Goal: Navigation & Orientation: Understand site structure

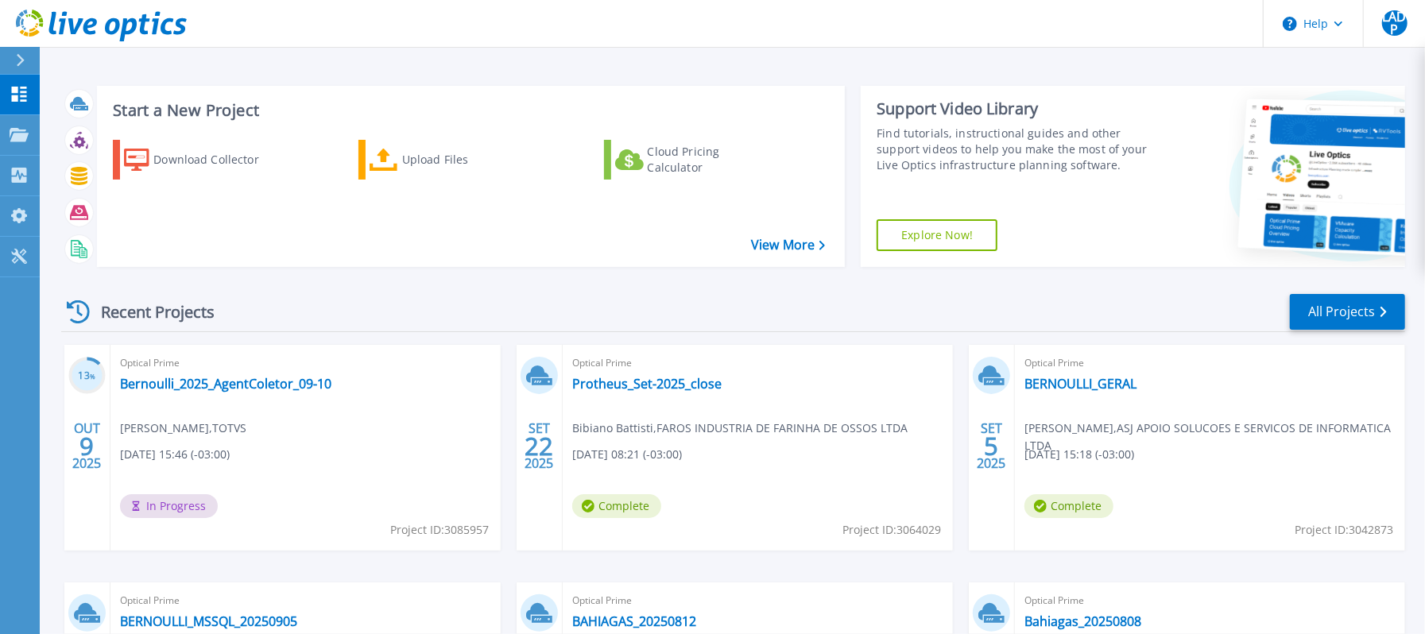
click at [1133, 299] on div "Recent Projects All Projects" at bounding box center [733, 312] width 1344 height 40
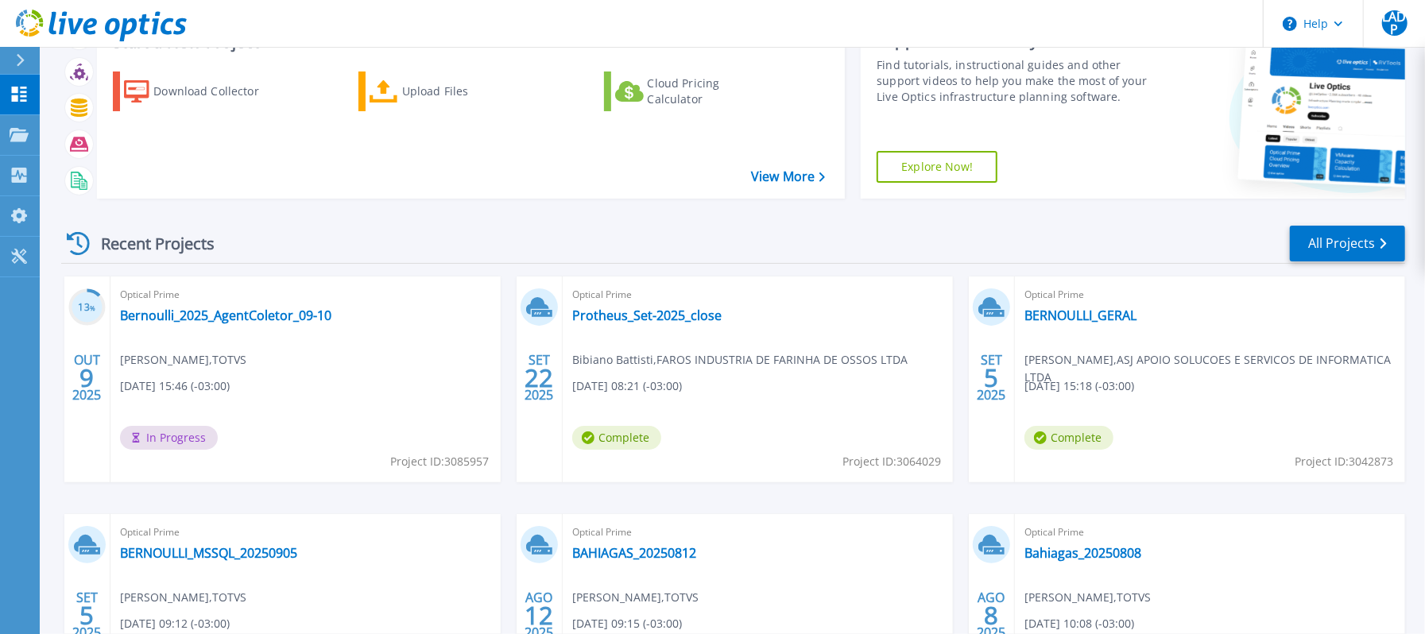
scroll to position [106, 0]
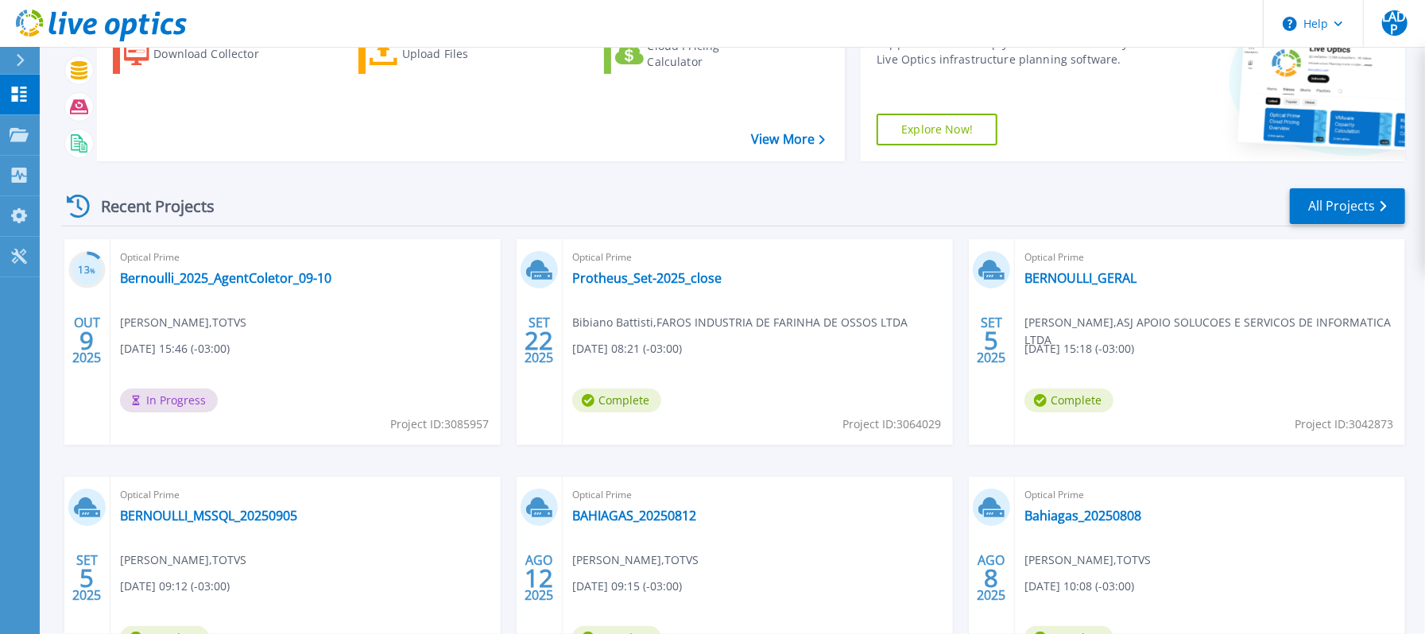
click at [77, 10] on icon at bounding box center [101, 26] width 171 height 33
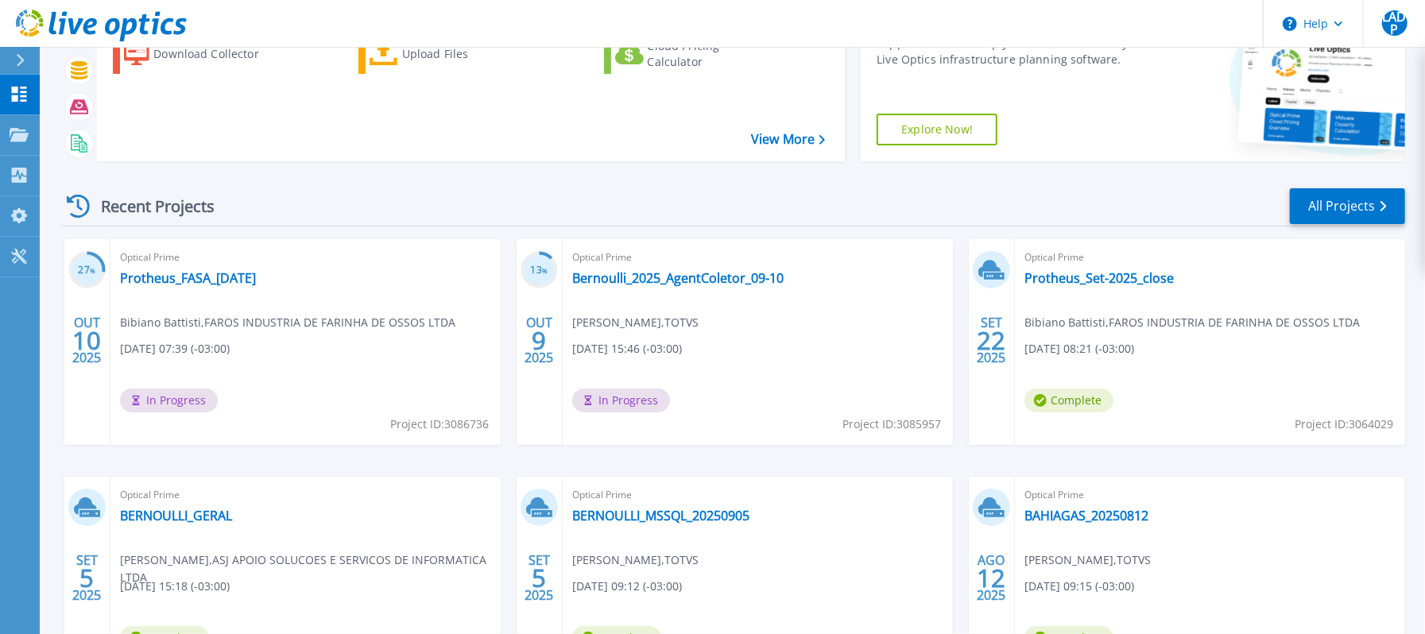
scroll to position [211, 0]
